Goal: Information Seeking & Learning: Learn about a topic

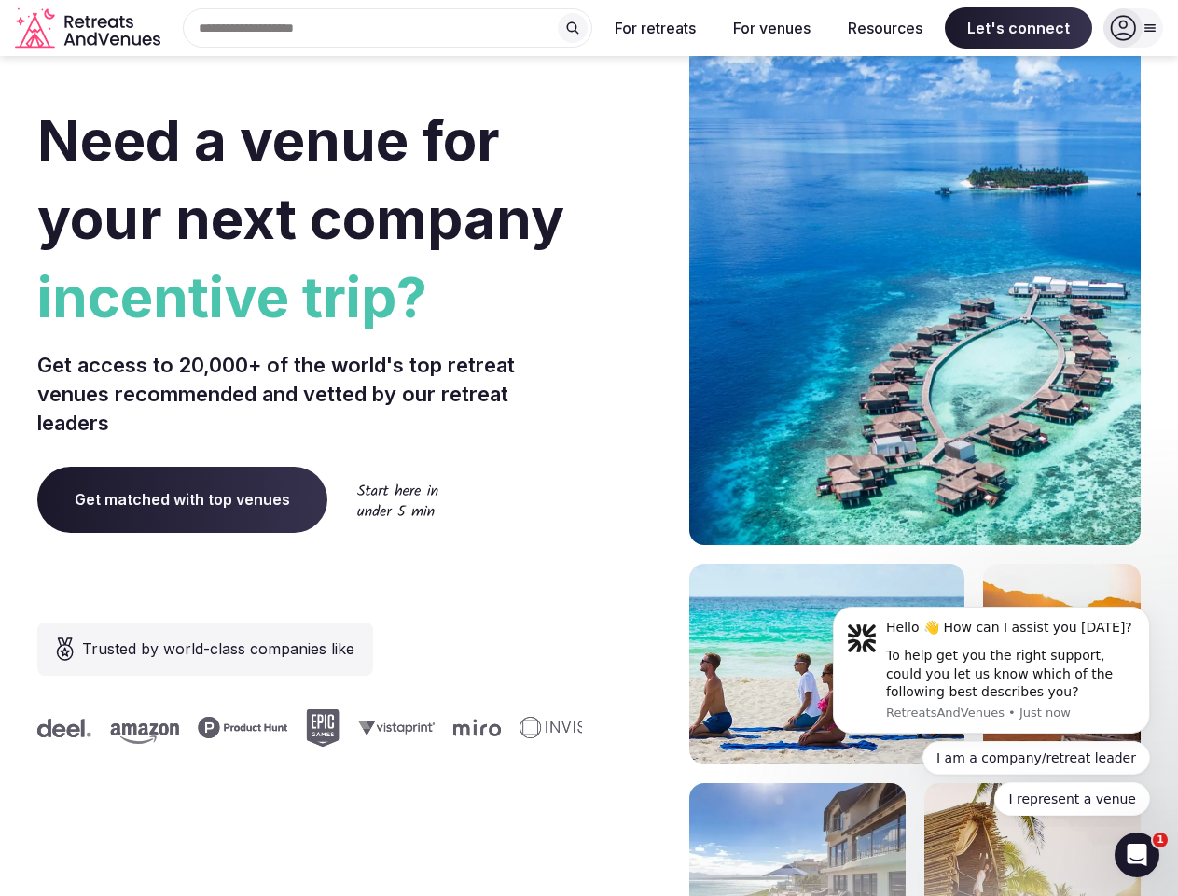
click at [589, 448] on div "Need a venue for your next company incentive trip? Get access to 20,000+ of the…" at bounding box center [589, 558] width 1104 height 1124
click at [388, 28] on div "Search Popular Destinations [GEOGRAPHIC_DATA], [GEOGRAPHIC_DATA] [GEOGRAPHIC_DA…" at bounding box center [380, 27] width 424 height 39
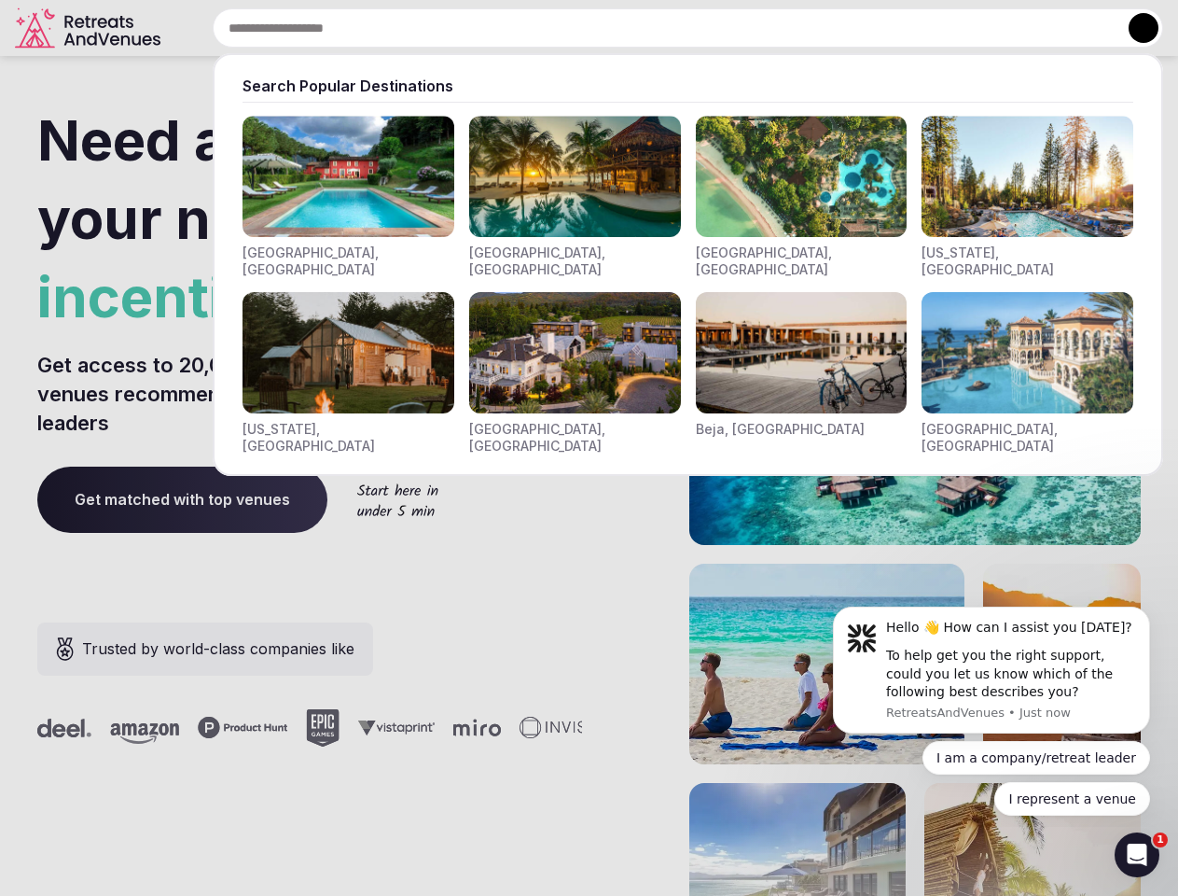
click at [573, 28] on input "text" at bounding box center [688, 27] width 951 height 39
click at [656, 28] on input "text" at bounding box center [688, 27] width 951 height 39
click at [771, 28] on input "text" at bounding box center [688, 27] width 951 height 39
click at [885, 28] on input "text" at bounding box center [688, 27] width 951 height 39
click at [1019, 28] on input "text" at bounding box center [688, 27] width 951 height 39
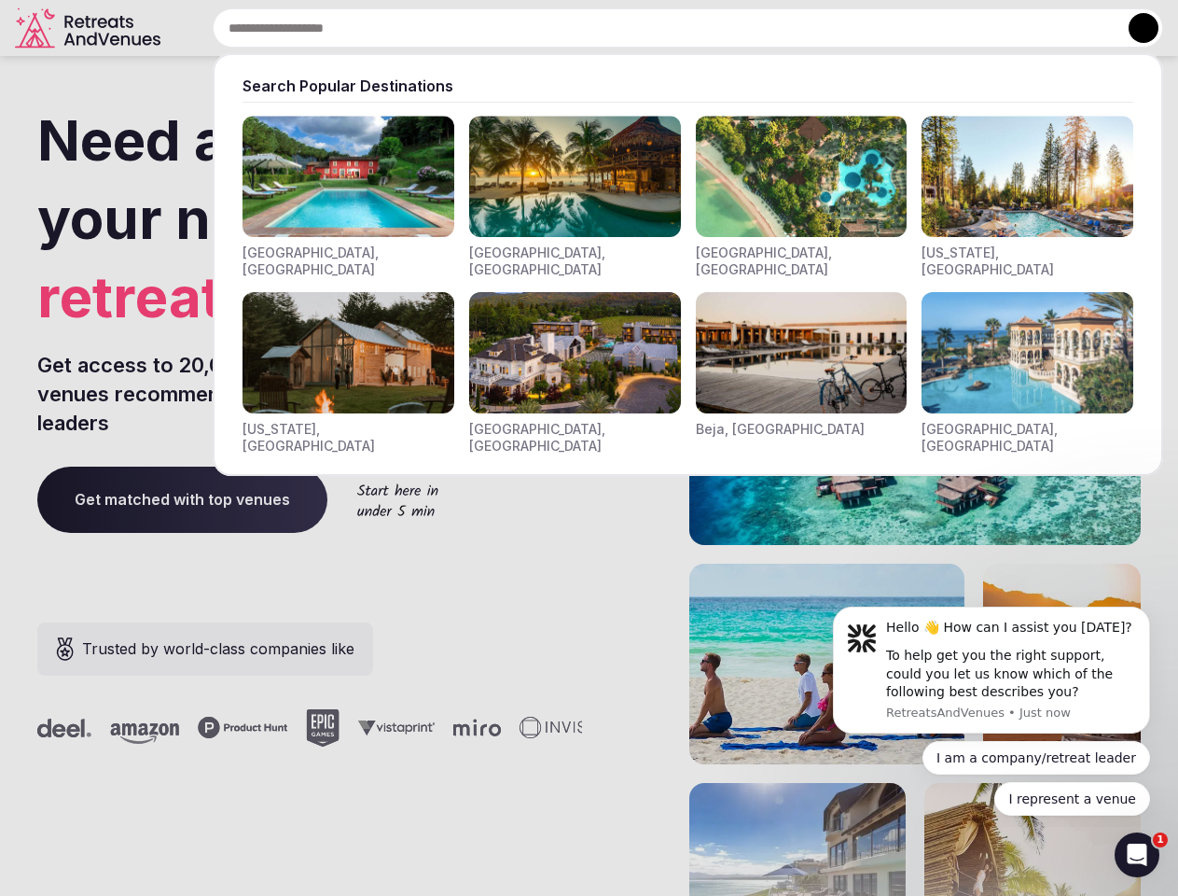
click at [1133, 28] on button at bounding box center [1144, 28] width 30 height 30
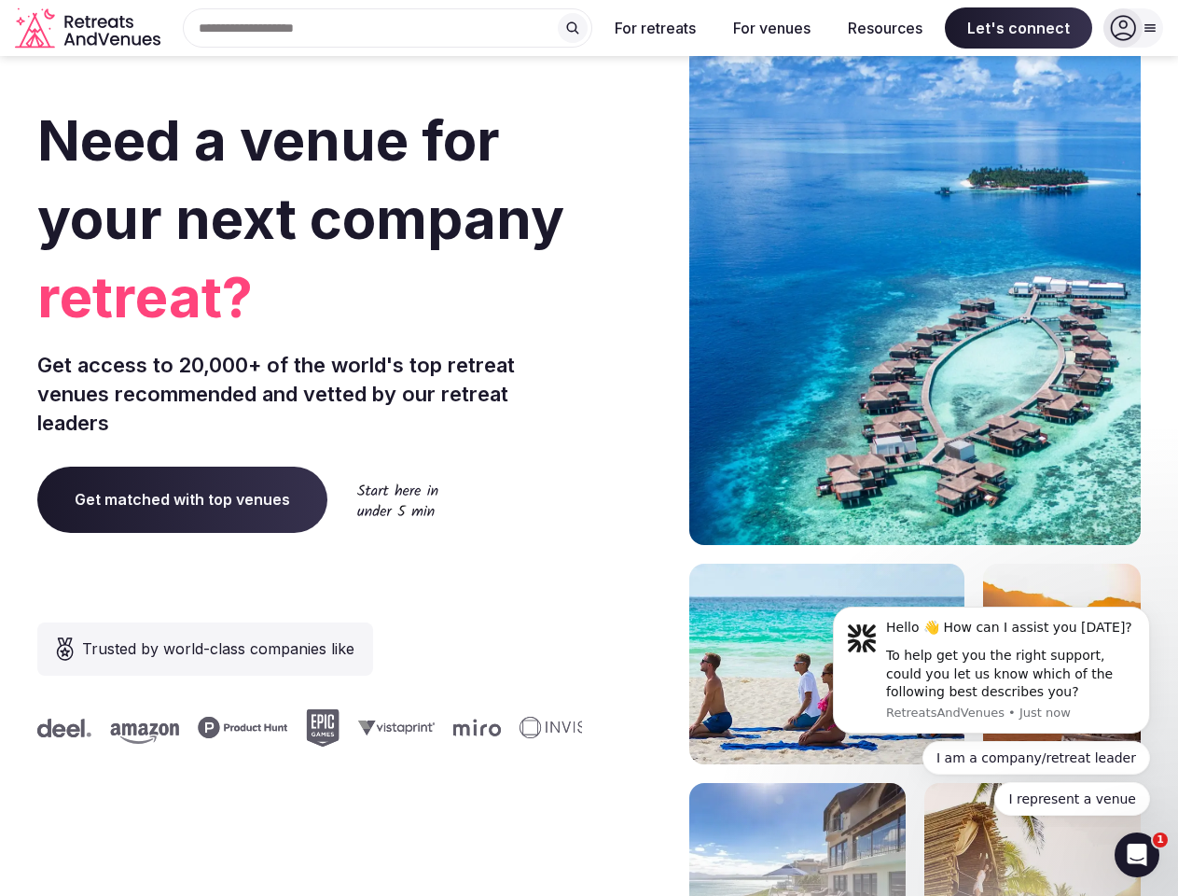
click at [992, 670] on div "To help get you the right support, could you let us know which of the following…" at bounding box center [1011, 673] width 250 height 55
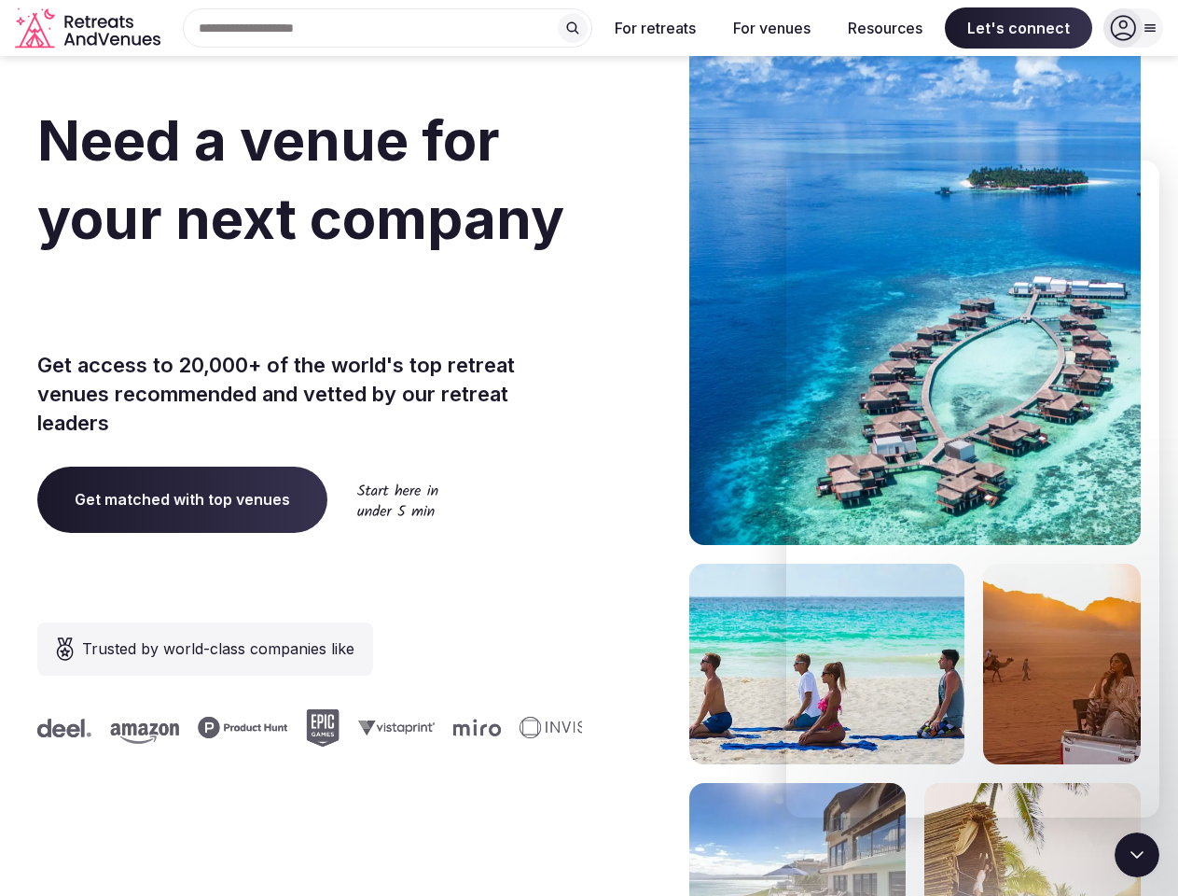
click at [1154, 612] on section "Need a venue for your next company retreat? Get access to 20,000+ of the world'…" at bounding box center [589, 558] width 1178 height 1124
